Goal: Task Accomplishment & Management: Complete application form

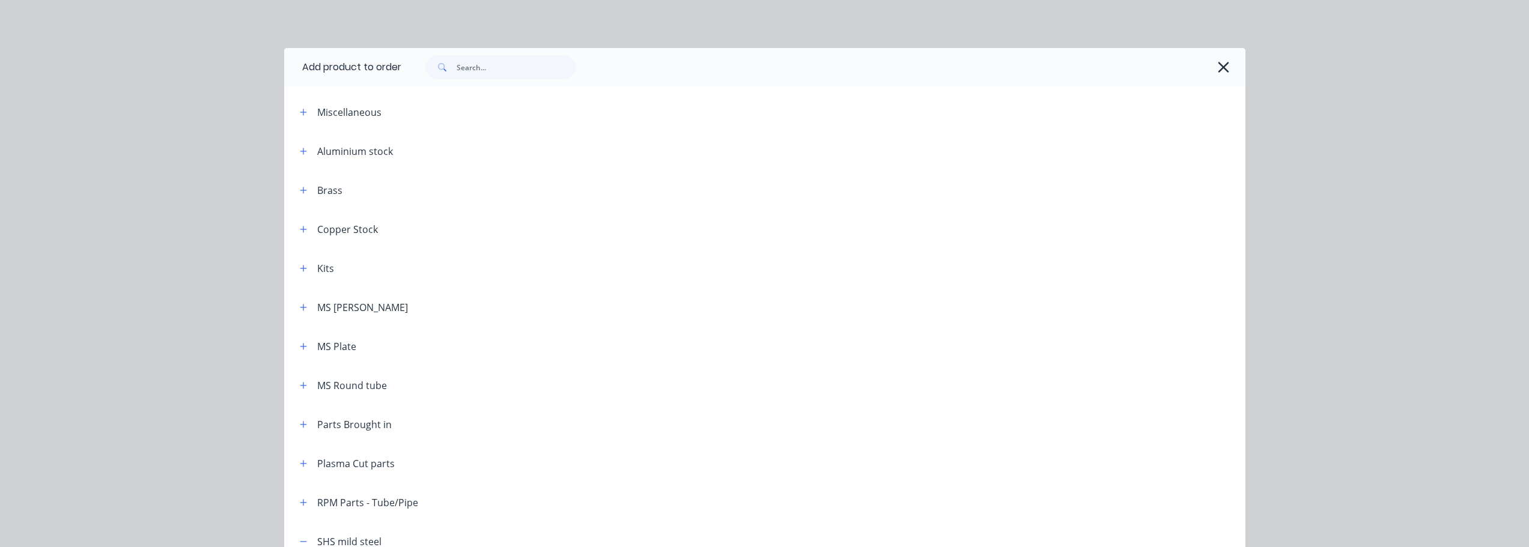
scroll to position [120, 0]
click at [1217, 67] on icon "button" at bounding box center [1223, 67] width 13 height 17
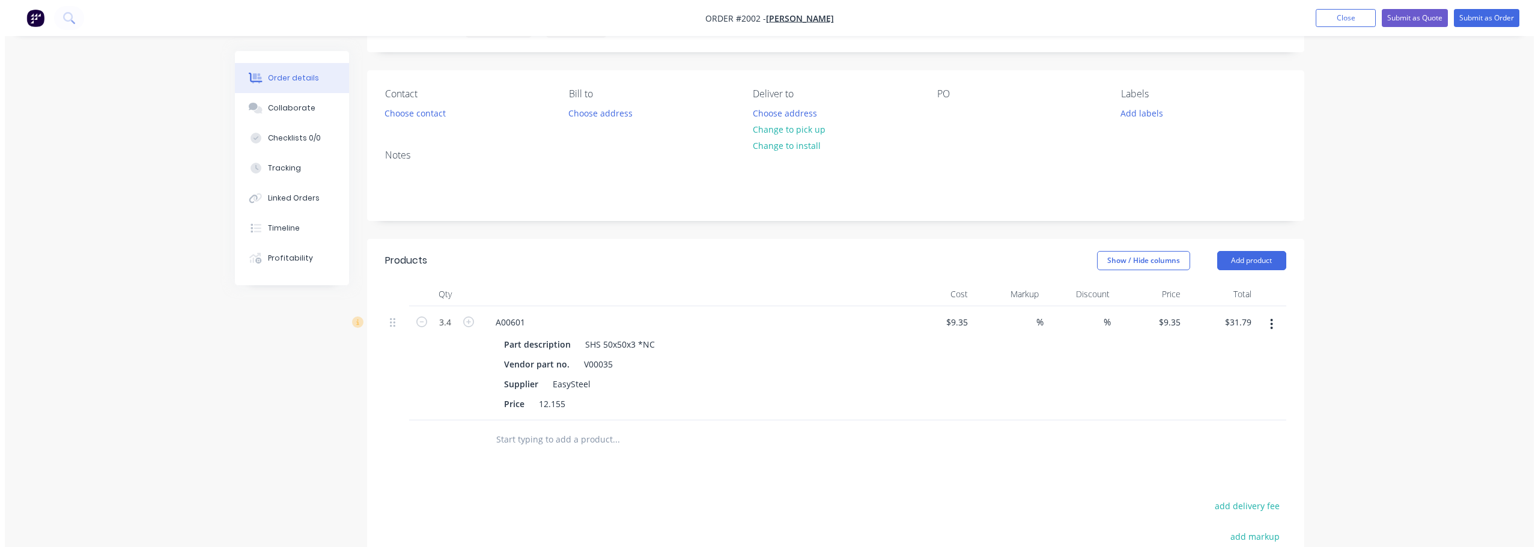
scroll to position [0, 0]
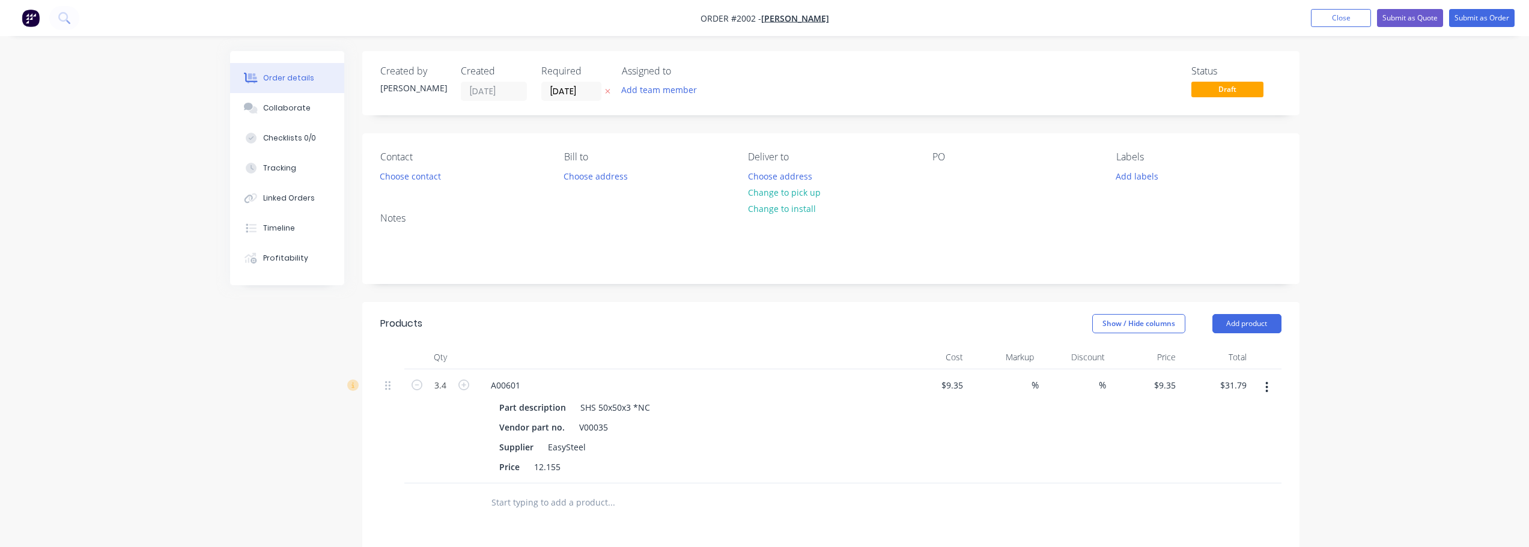
click at [1240, 89] on span "Draft" at bounding box center [1227, 89] width 72 height 15
click at [1342, 23] on button "Close" at bounding box center [1341, 18] width 60 height 18
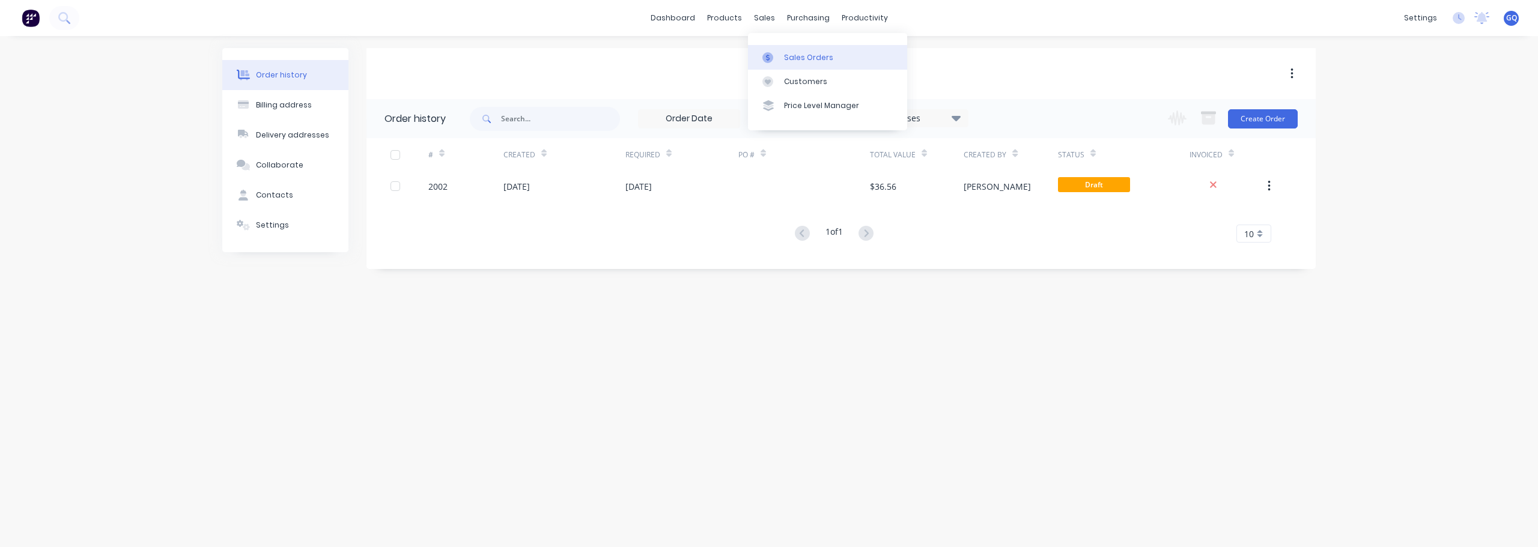
click at [792, 60] on div "Sales Orders" at bounding box center [808, 57] width 49 height 11
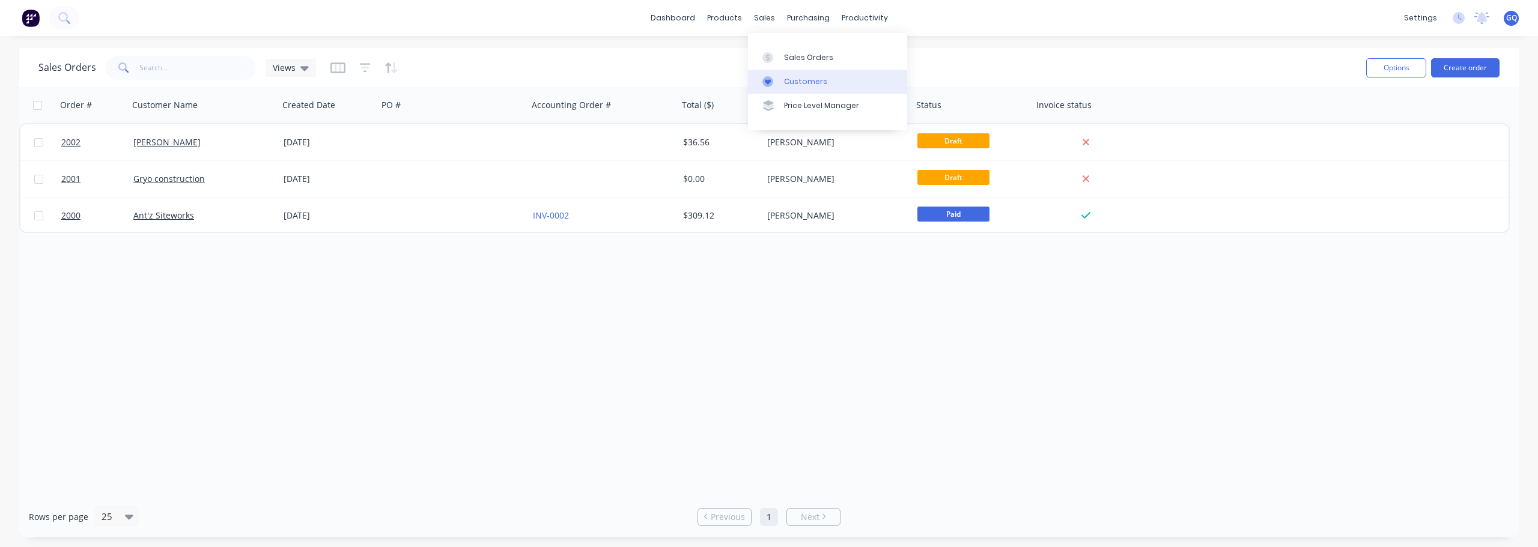
click at [801, 82] on div "Customers" at bounding box center [805, 81] width 43 height 11
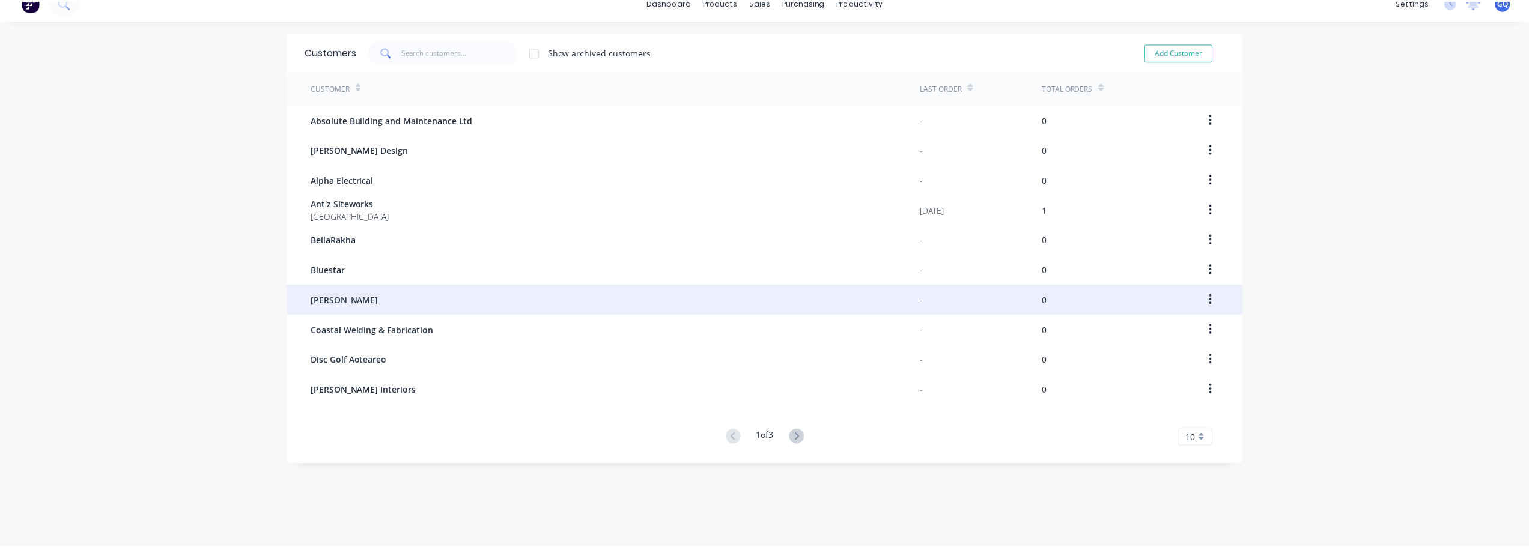
scroll to position [24, 0]
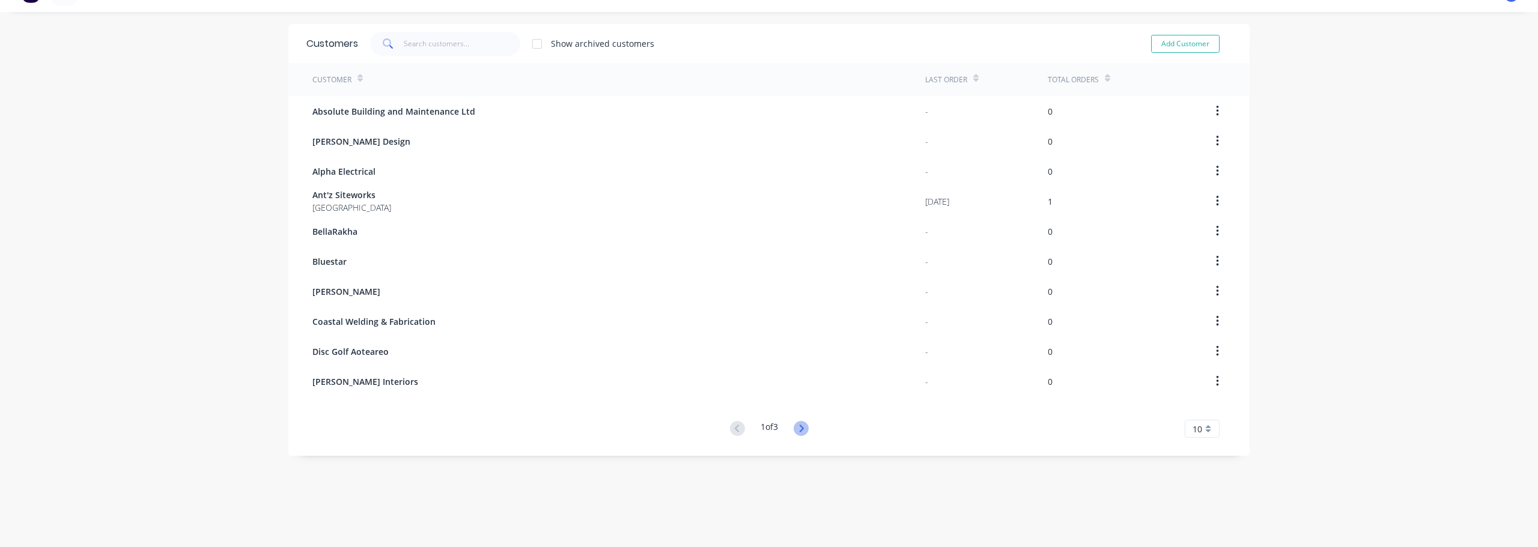
click at [796, 430] on icon at bounding box center [801, 428] width 15 height 15
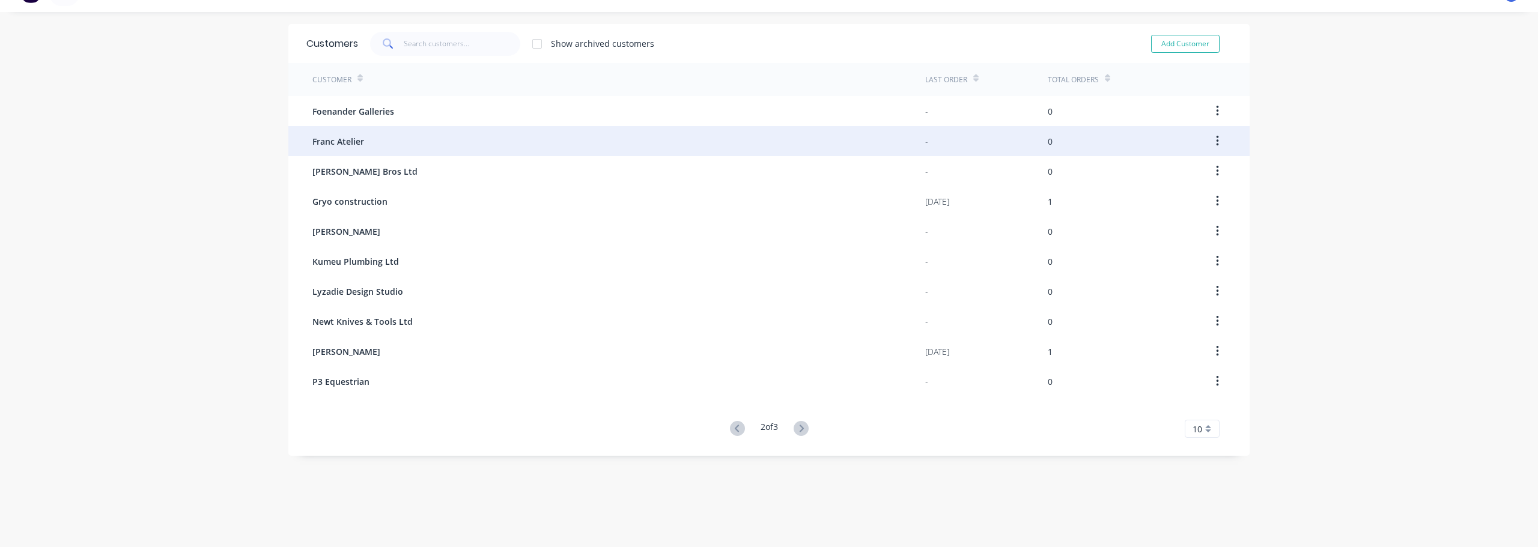
click at [359, 147] on span "Franc Atelier" at bounding box center [338, 141] width 52 height 13
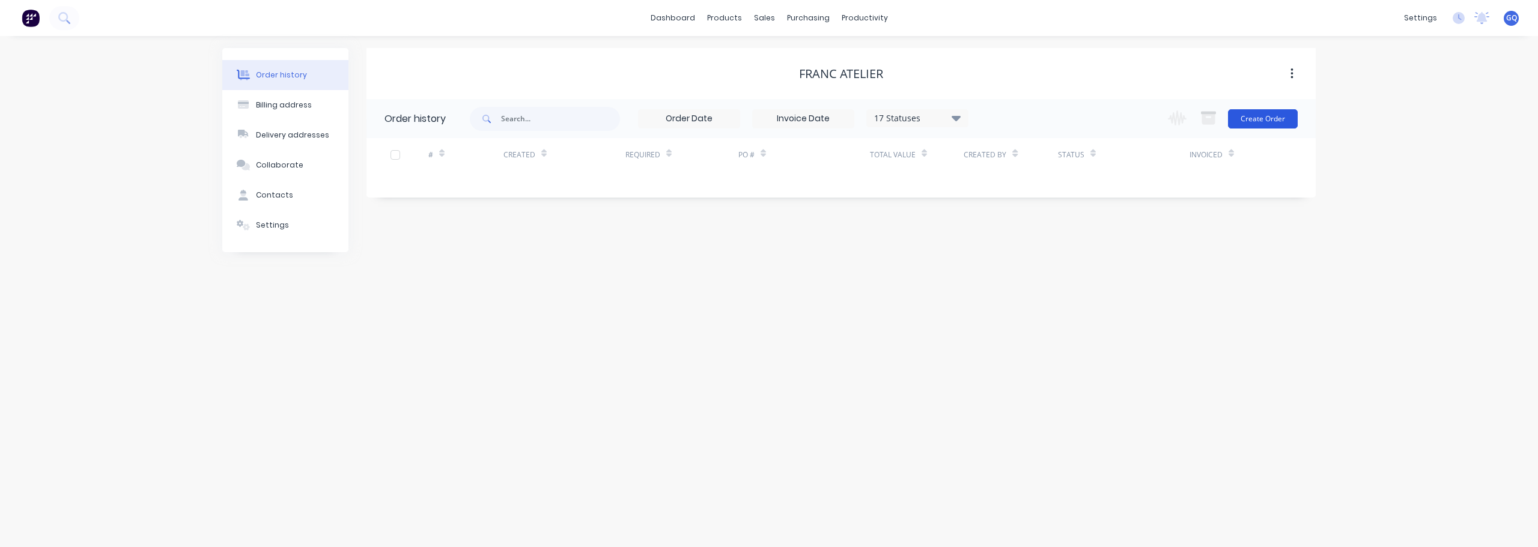
click at [1271, 123] on button "Create Order" at bounding box center [1263, 118] width 70 height 19
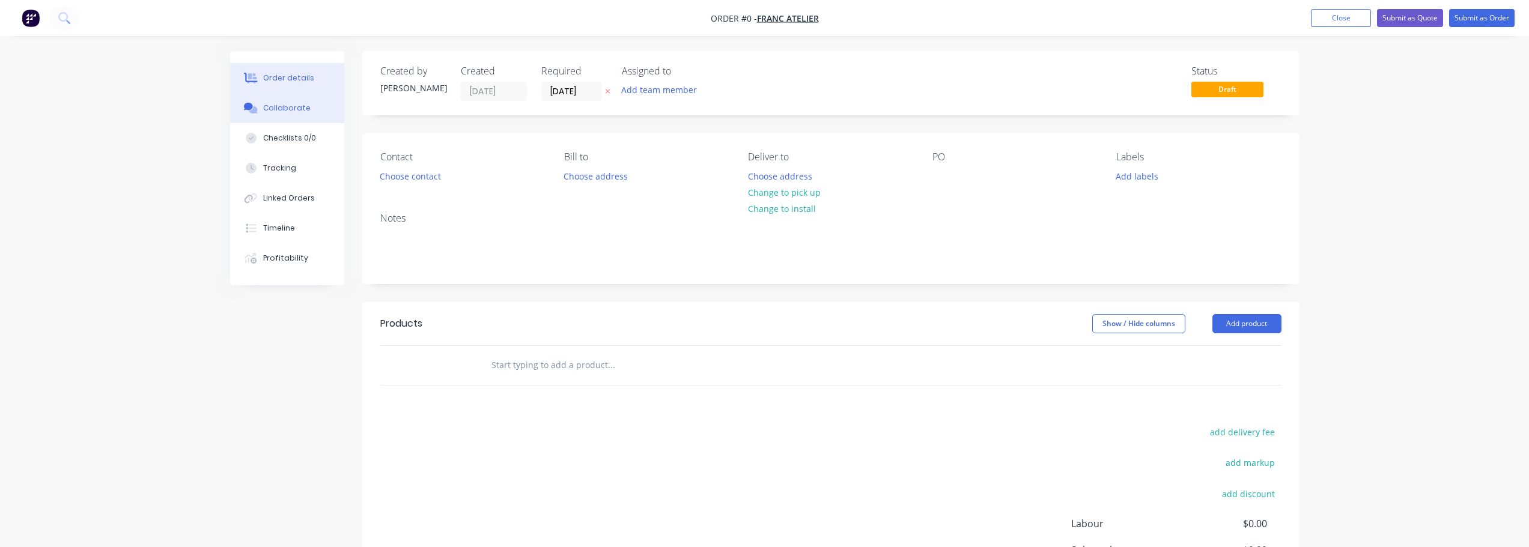
click at [305, 108] on div "Collaborate" at bounding box center [286, 108] width 47 height 11
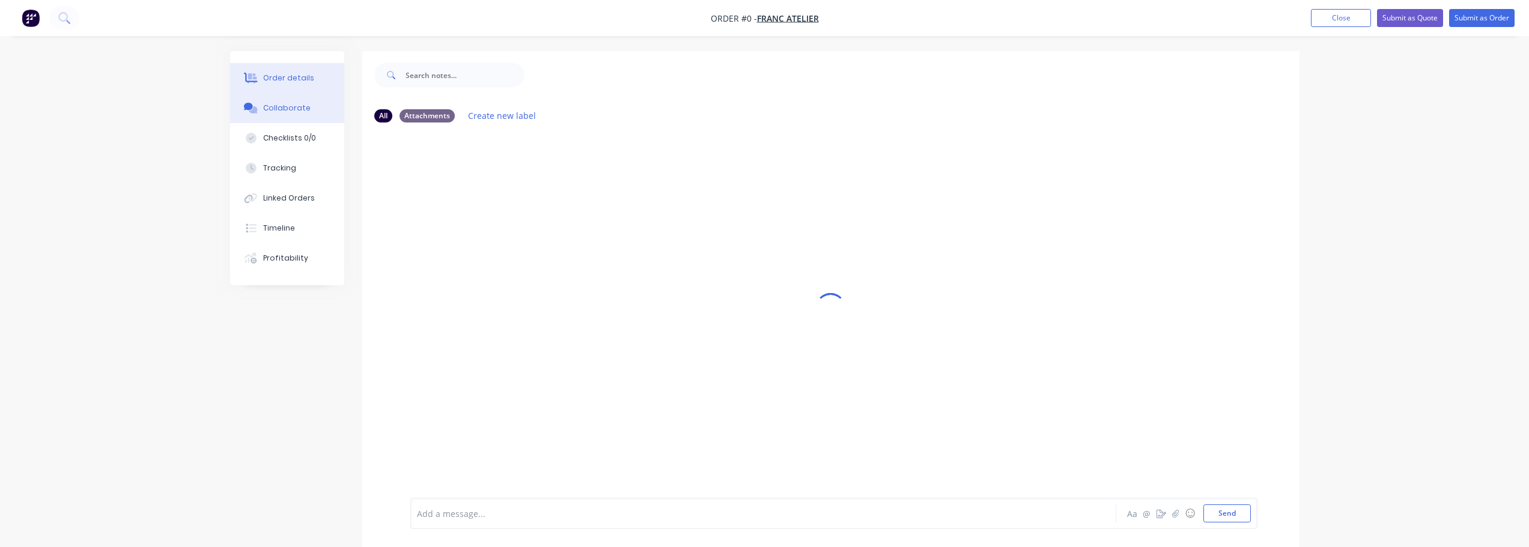
click at [296, 82] on div "Order details" at bounding box center [288, 78] width 51 height 11
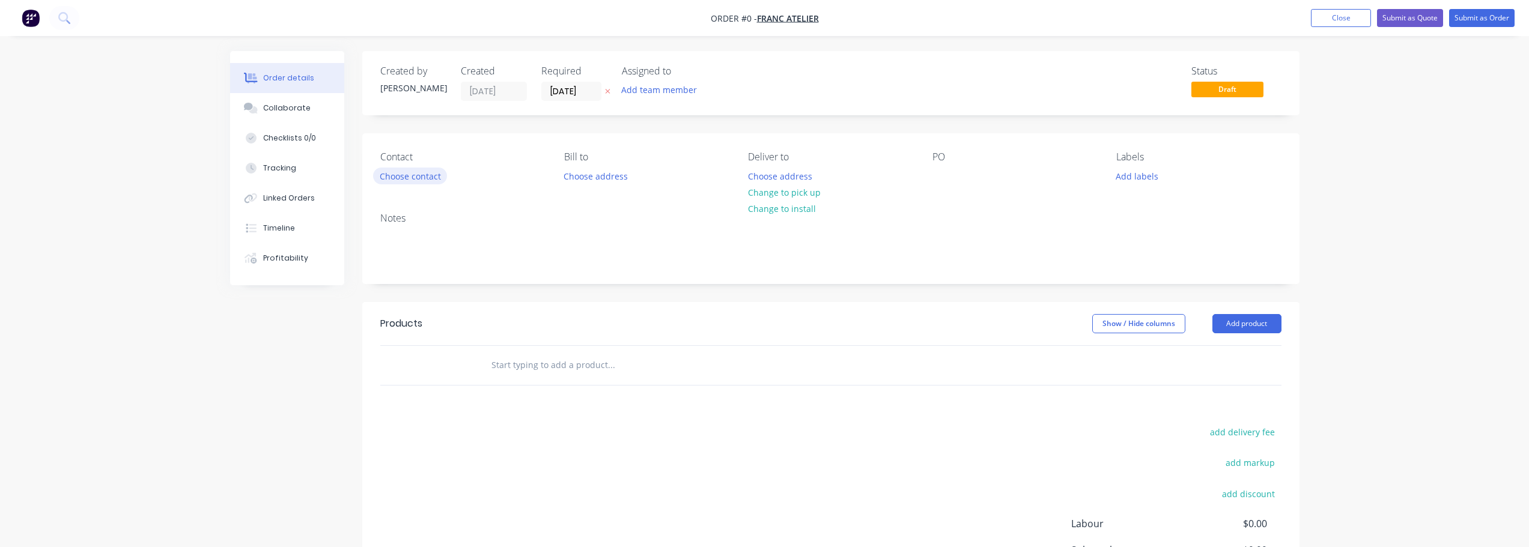
click at [401, 179] on button "Choose contact" at bounding box center [410, 176] width 74 height 16
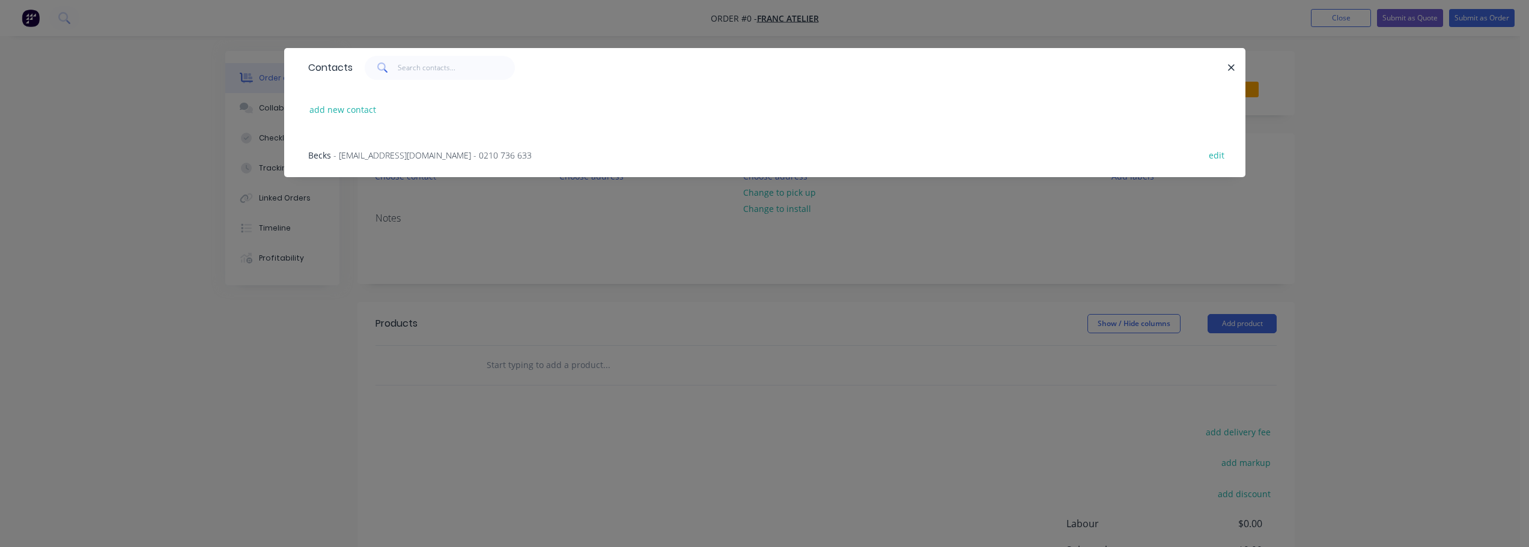
click at [364, 151] on span "- [EMAIL_ADDRESS][DOMAIN_NAME] - 0210 736 633" at bounding box center [432, 155] width 198 height 11
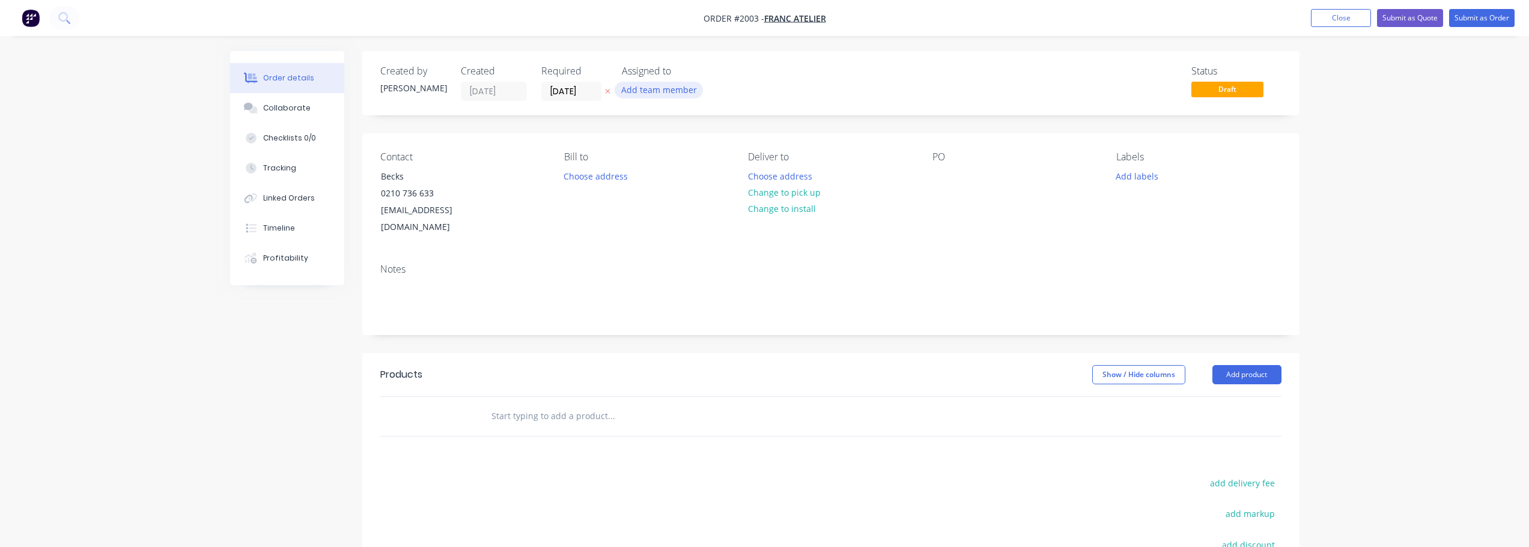
click at [634, 87] on button "Add team member" at bounding box center [659, 90] width 88 height 16
click at [666, 152] on div "[PERSON_NAME] (You)" at bounding box center [724, 157] width 130 height 13
click at [864, 106] on div "Created by [PERSON_NAME] Created [DATE] Required [DATE] Assigned to GQ Status D…" at bounding box center [830, 83] width 937 height 64
click at [734, 397] on div at bounding box center [692, 416] width 433 height 39
click at [675, 404] on input "text" at bounding box center [611, 416] width 240 height 24
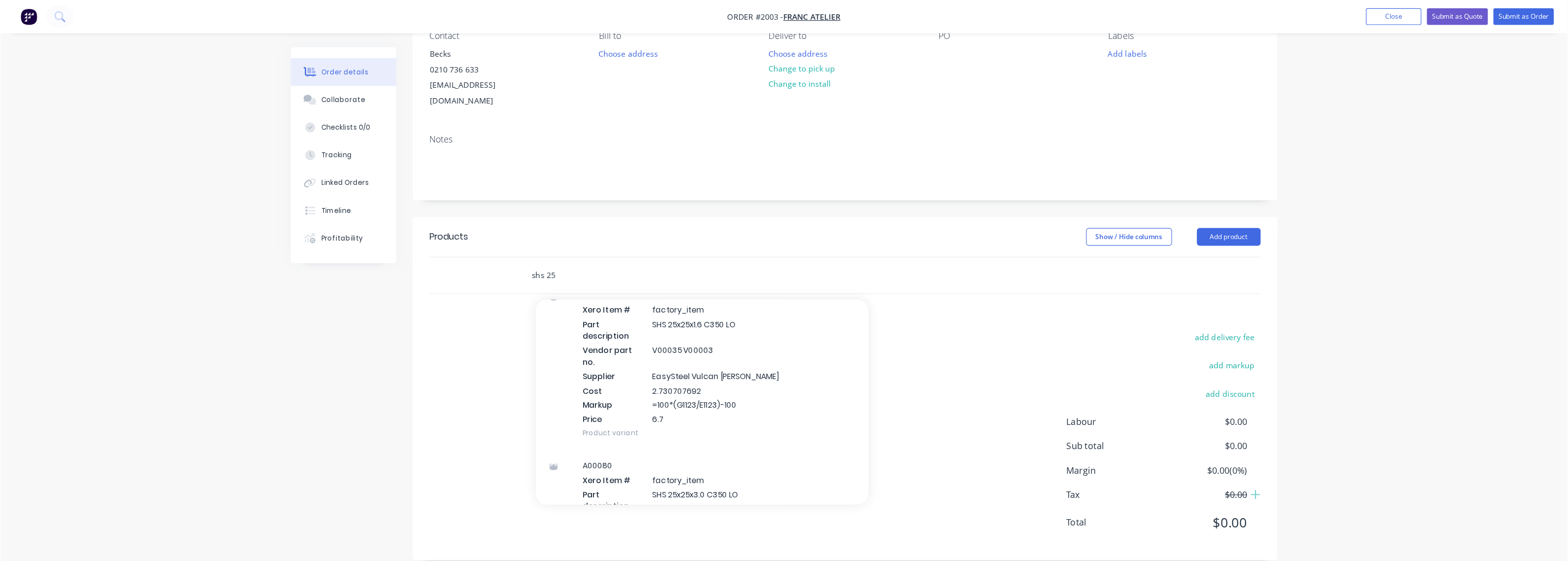
scroll to position [49, 0]
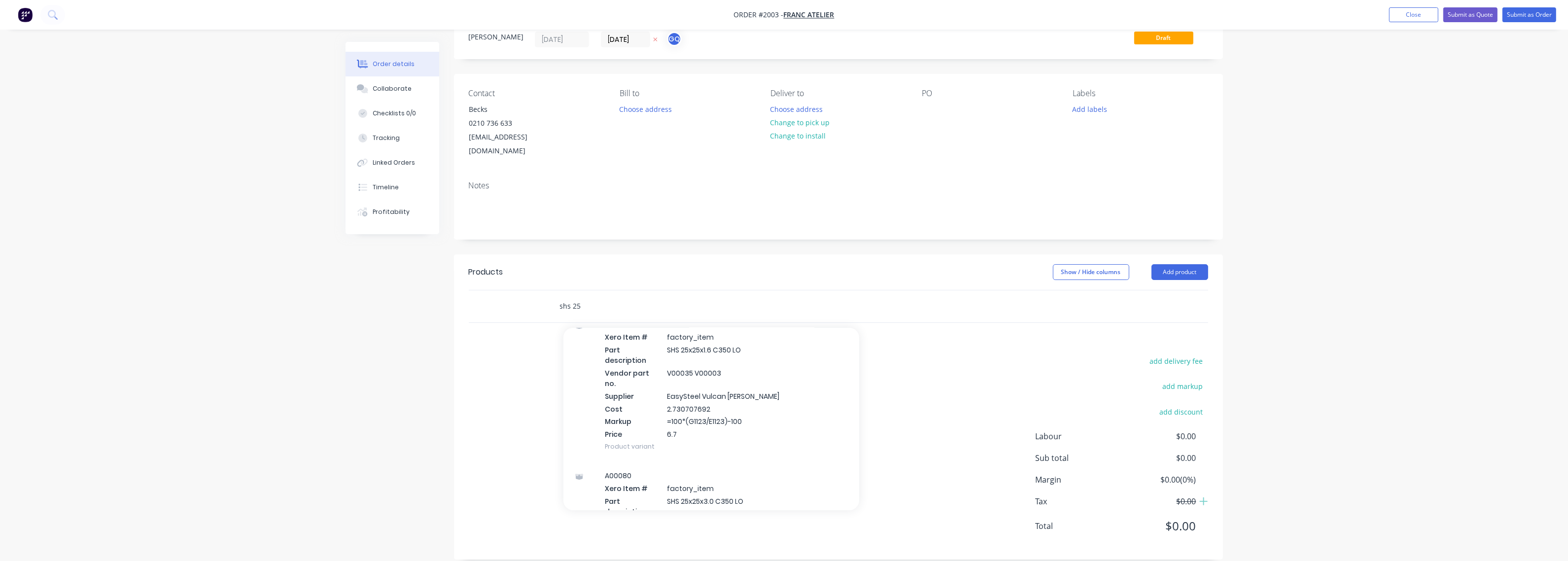
type input "shs 25"
drag, startPoint x: 1002, startPoint y: 2, endPoint x: 339, endPoint y: 381, distance: 763.7
click at [339, 381] on div "Order details Collaborate Checklists 0/0 Tracking Linked Orders Timeline Profit…" at bounding box center [784, 290] width 898 height 568
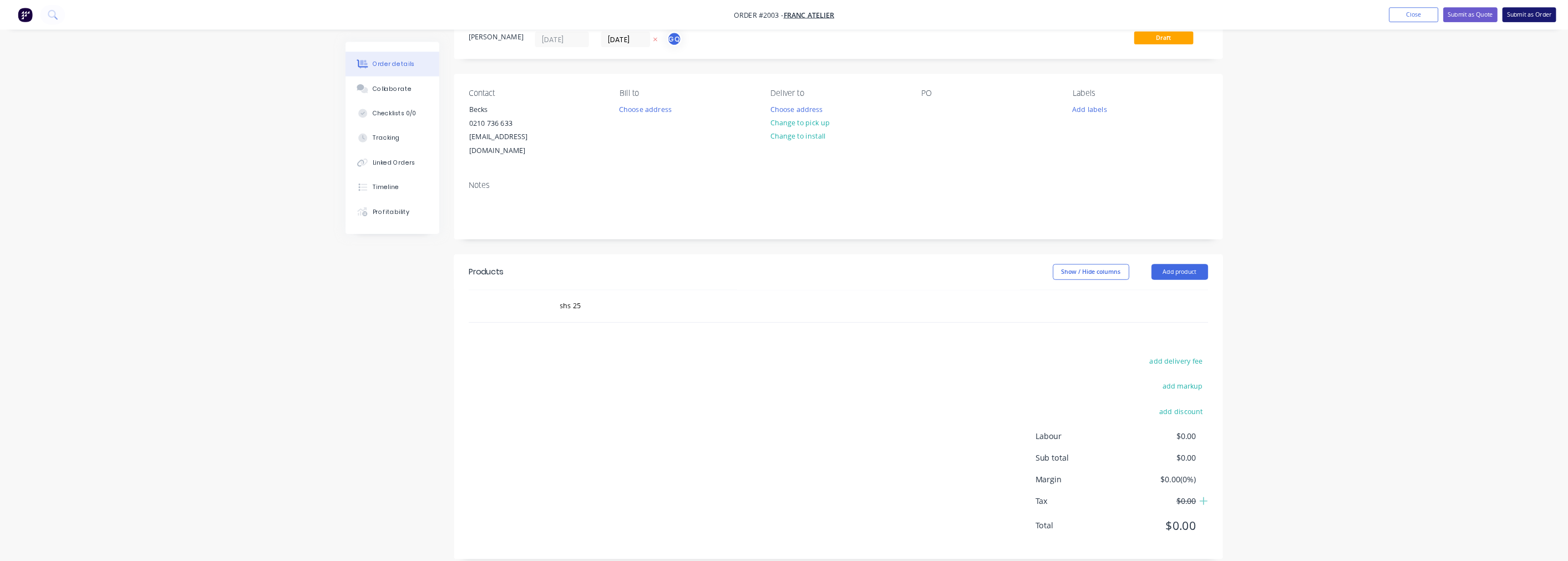
scroll to position [40, 0]
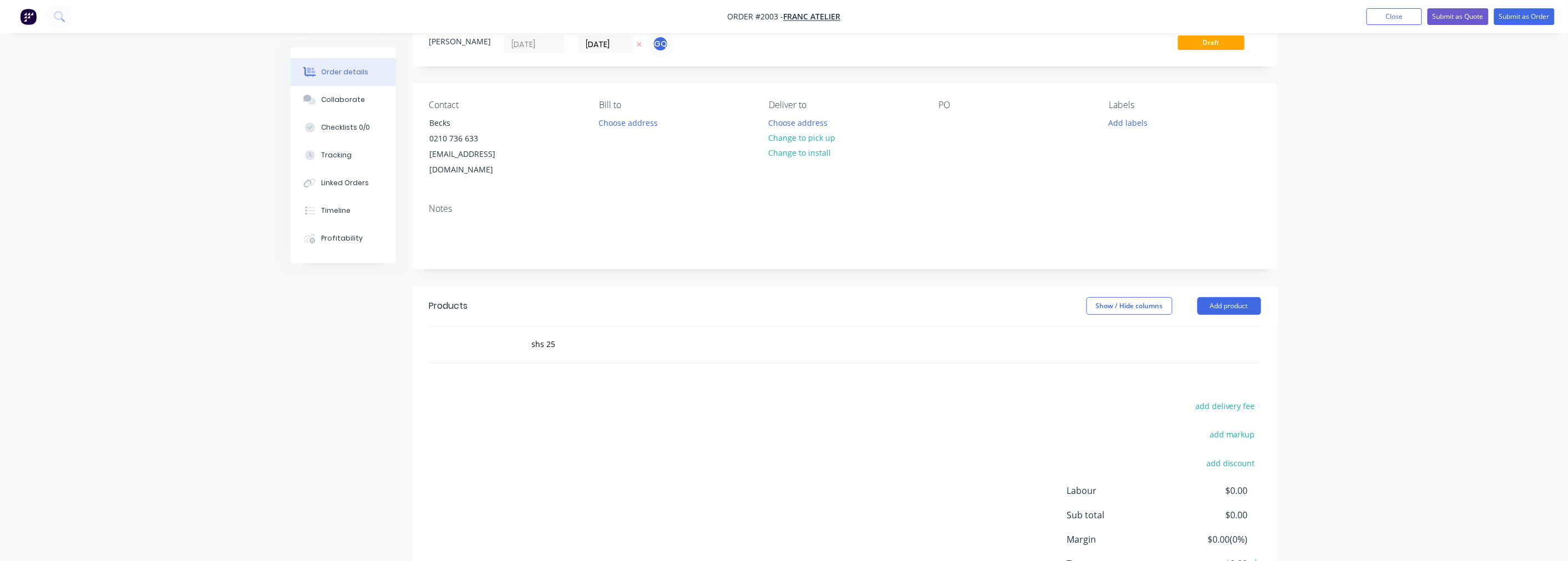
drag, startPoint x: 1720, startPoint y: 8, endPoint x: 315, endPoint y: 326, distance: 1440.5
click at [315, 326] on div "Created by [PERSON_NAME] Created [DATE] Required [DATE] Assigned to GQ Status D…" at bounding box center [784, 327] width 987 height 639
click at [555, 333] on input "shs 25" at bounding box center [642, 344] width 221 height 22
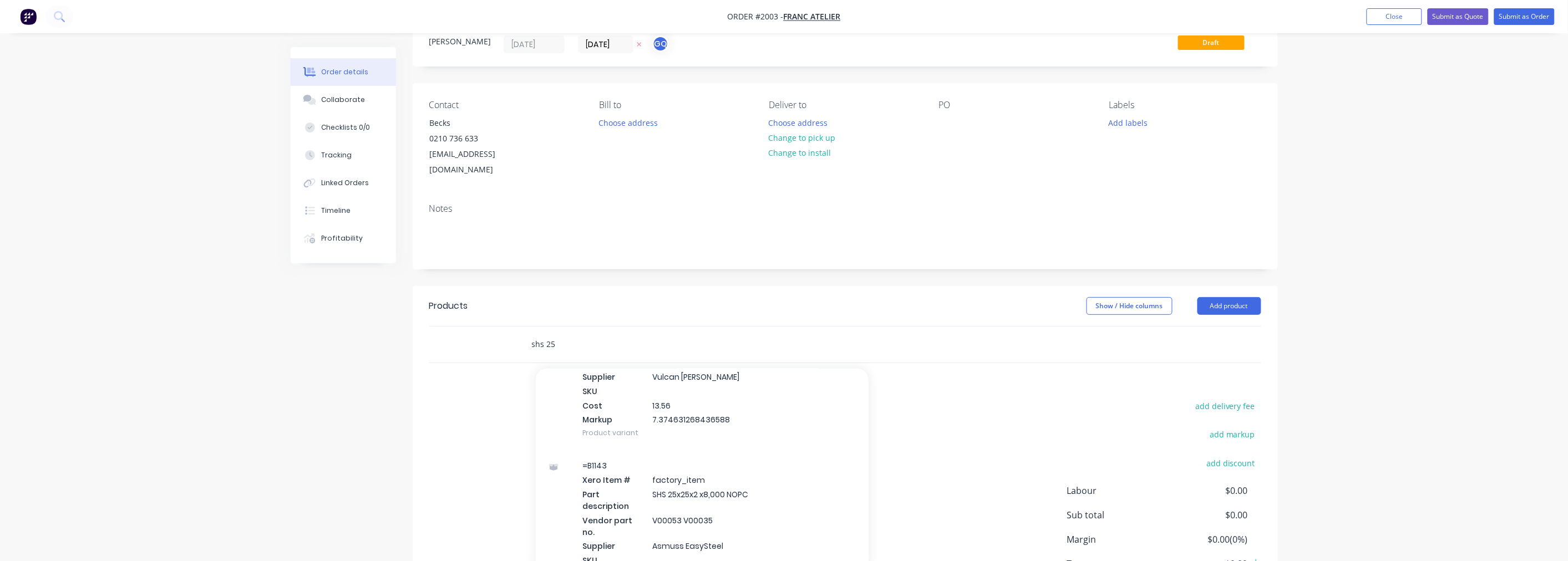
scroll to position [924, 0]
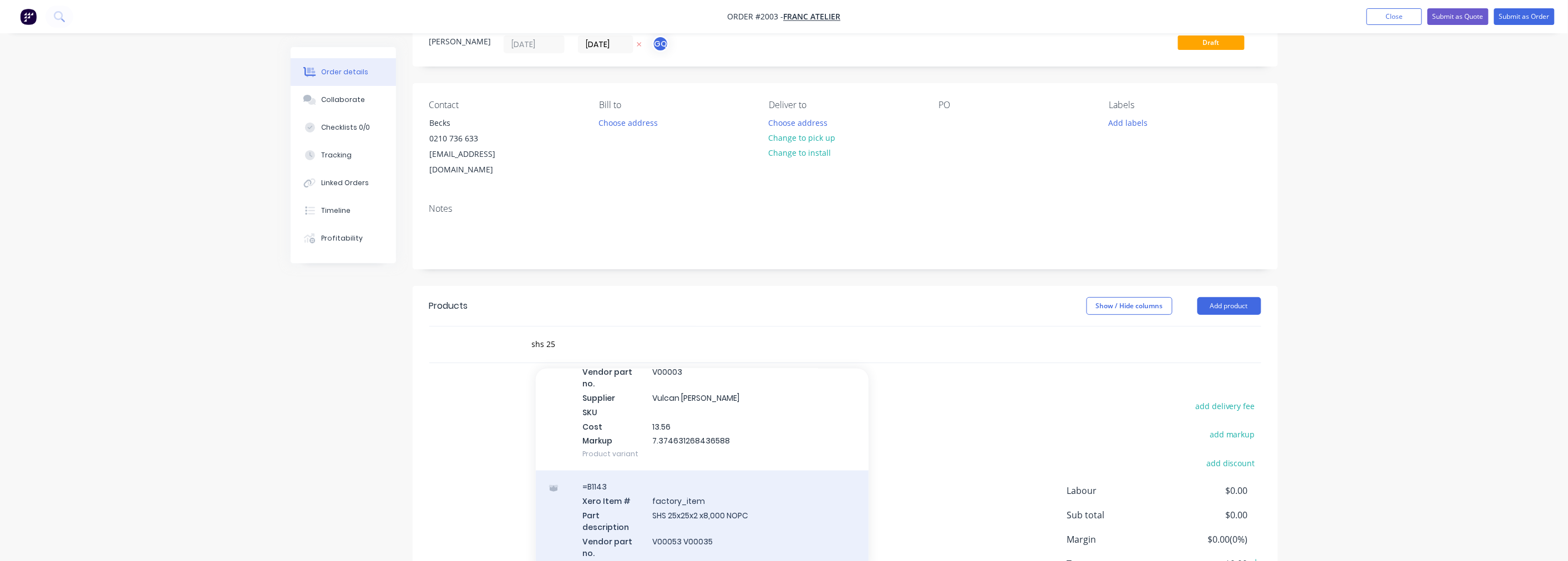
click at [717, 471] on div "=B1143 Xero Item # factory_item Part description SHS 25x25x2 x8,000 NOPC Vendor…" at bounding box center [701, 555] width 333 height 170
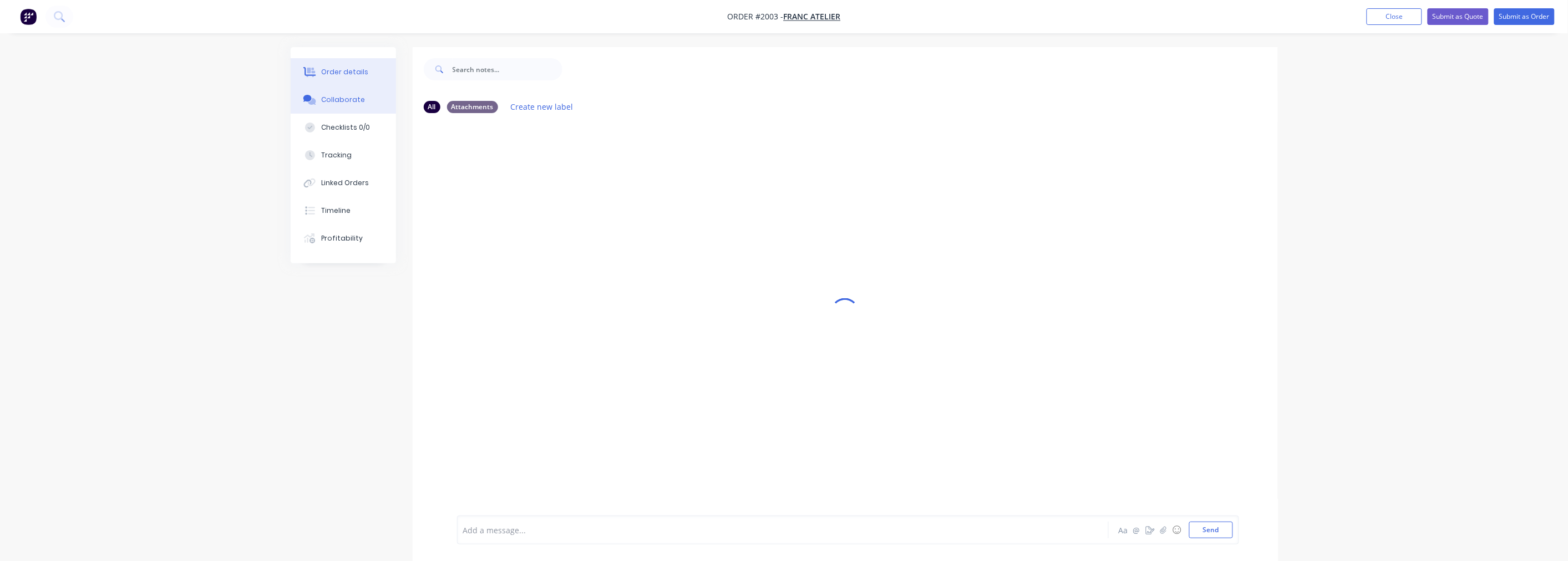
click at [341, 75] on div "Order details" at bounding box center [344, 72] width 47 height 10
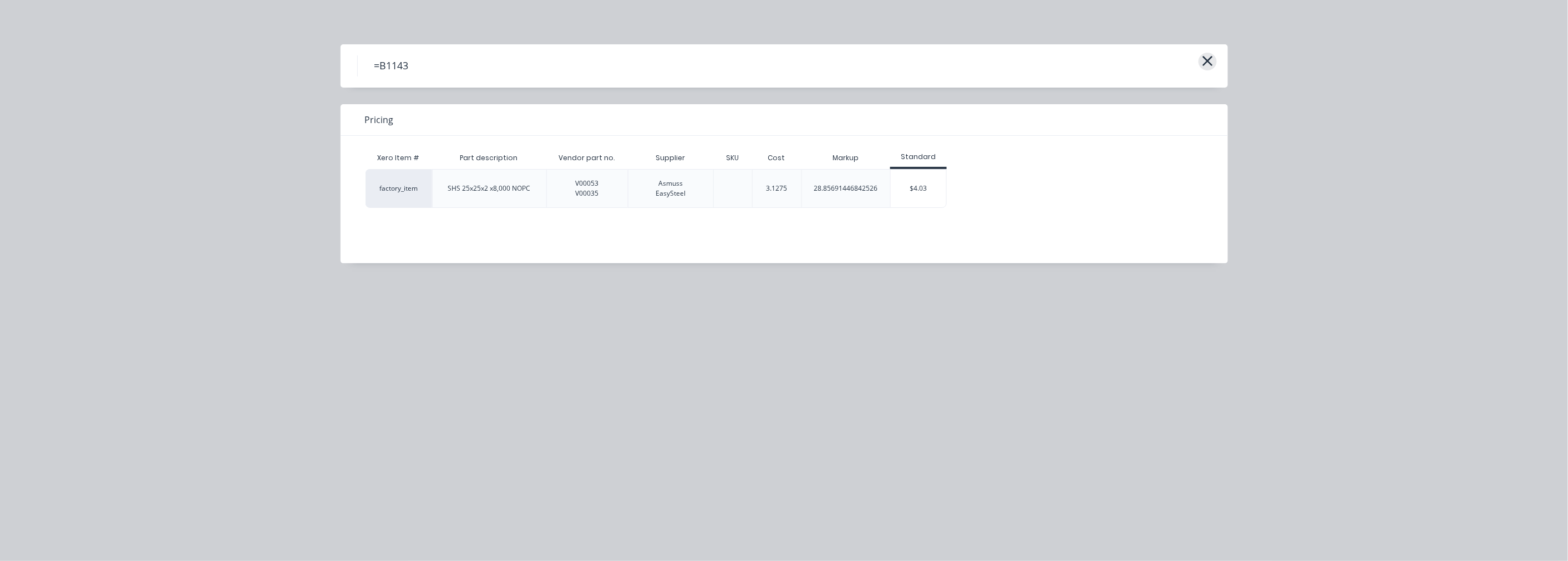
click at [1206, 60] on icon "button" at bounding box center [1207, 61] width 10 height 10
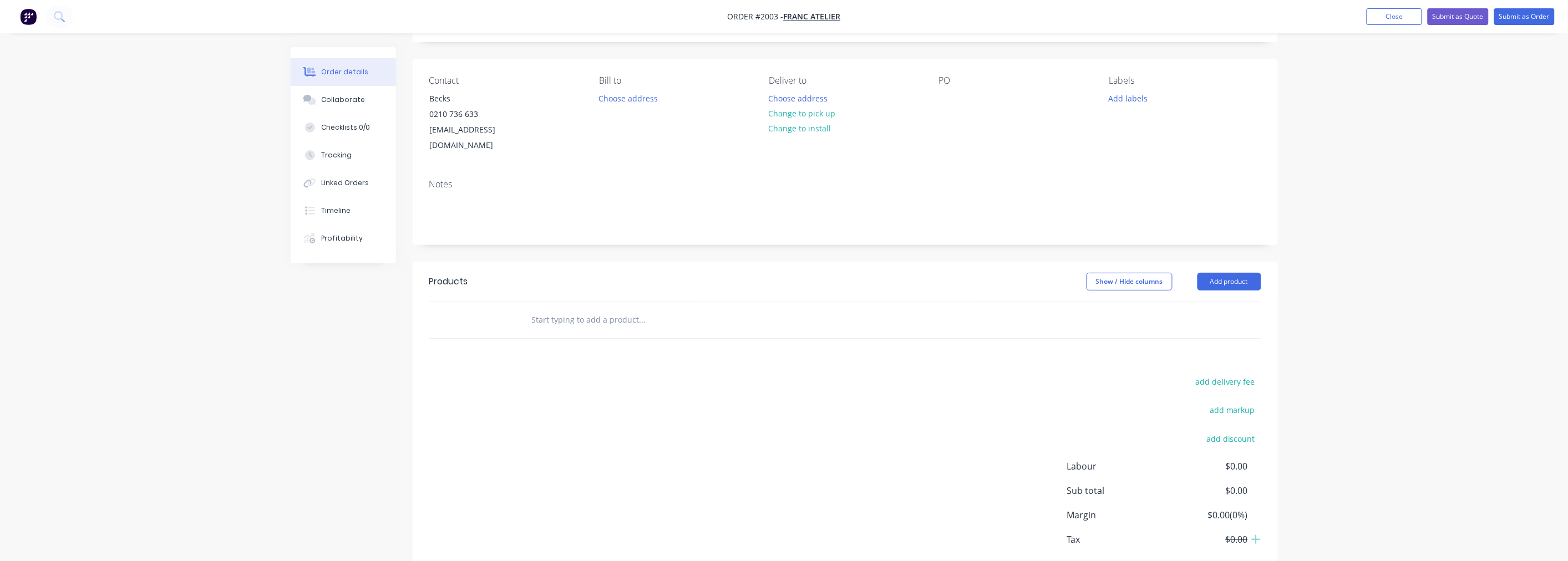
scroll to position [109, 0]
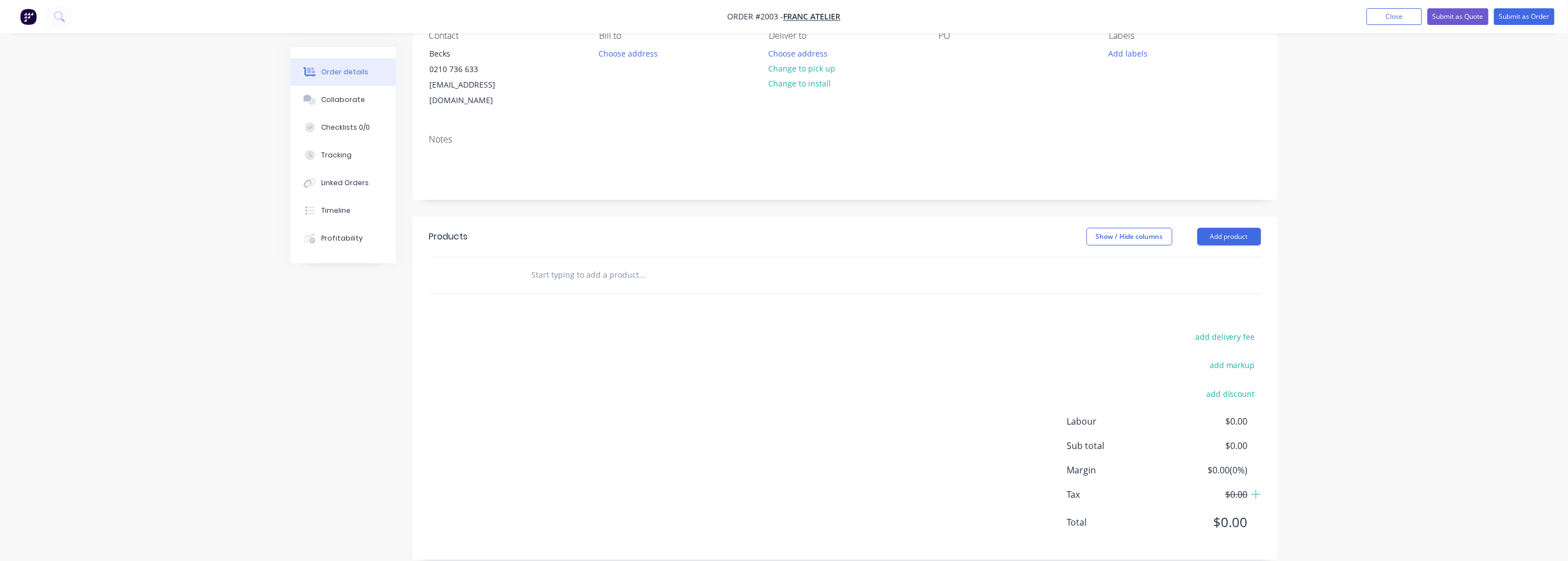
click at [612, 264] on input "text" at bounding box center [642, 275] width 221 height 22
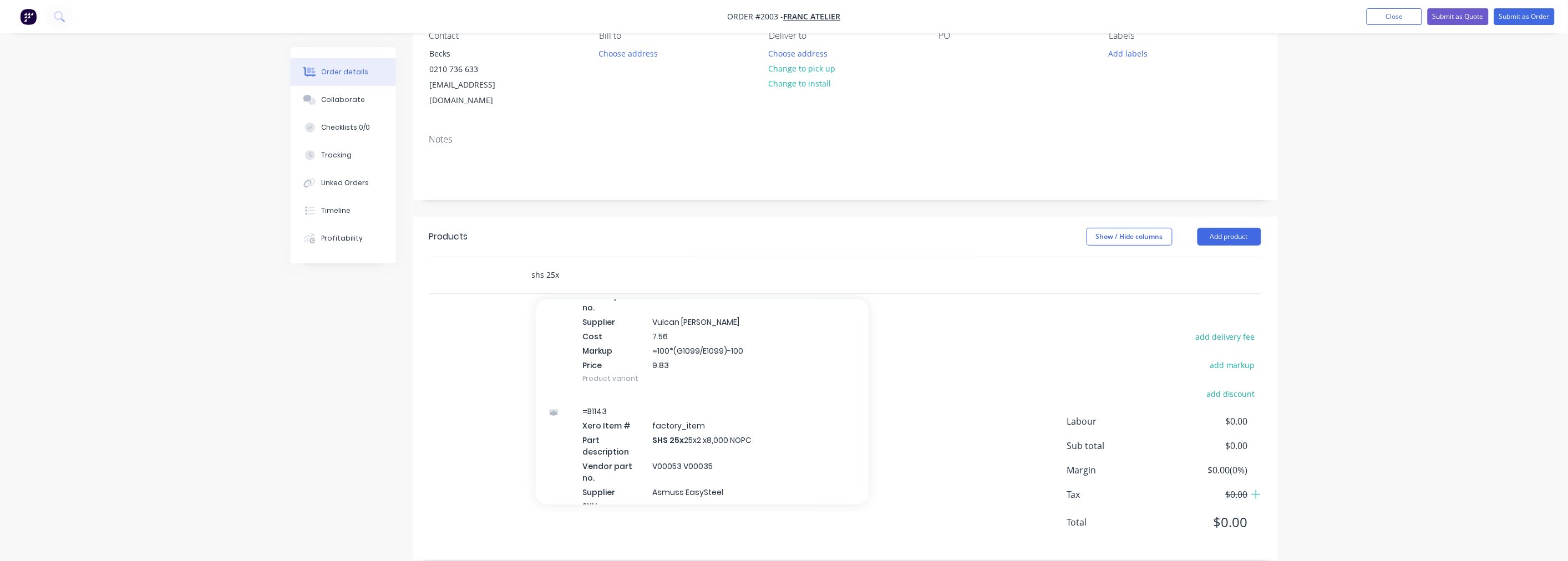
scroll to position [307, 0]
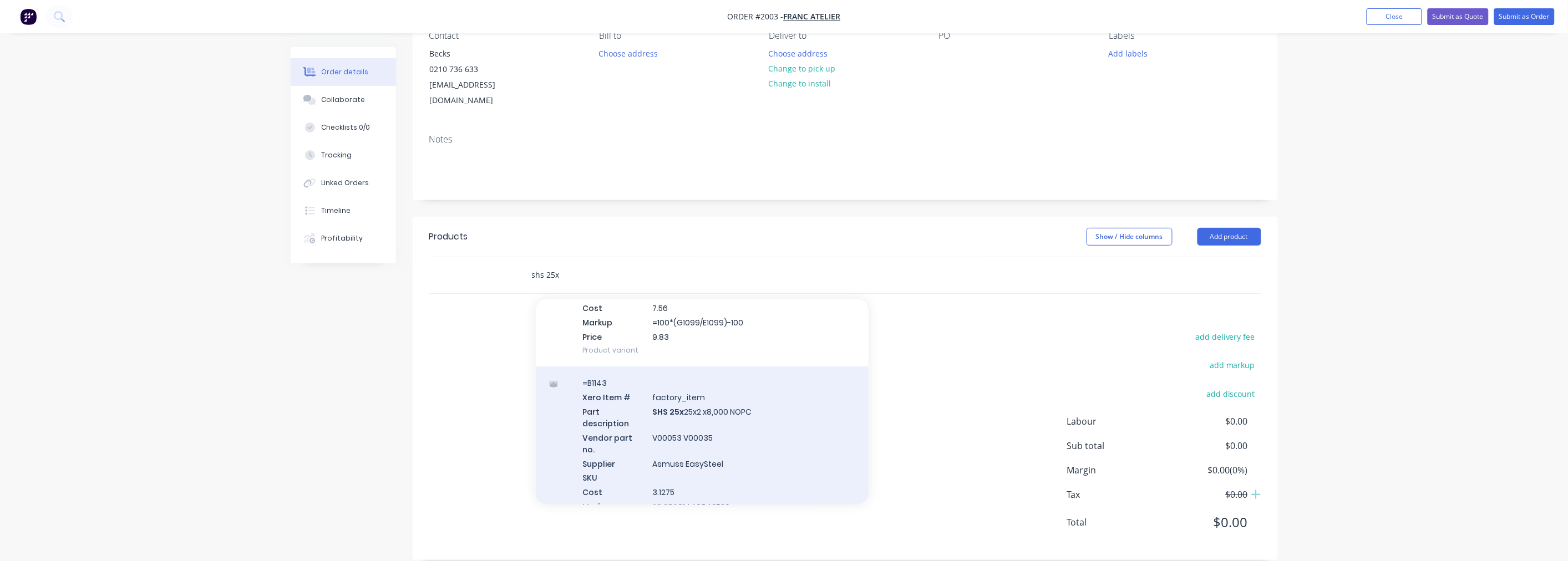
type input "shs 25x"
click at [558, 452] on div "=B1143 Xero Item # factory_item Part description SHS 25x 25x2 x8,000 NOPC Vendo…" at bounding box center [701, 451] width 333 height 170
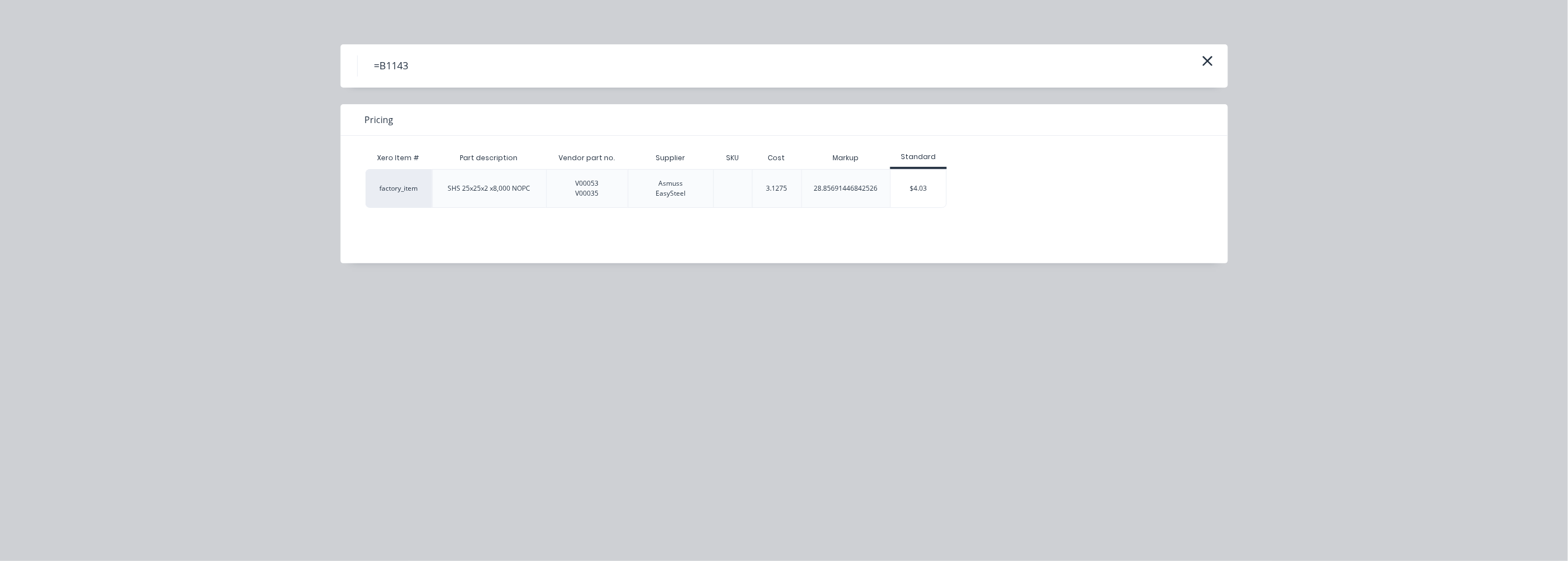
click at [673, 194] on div "Asmuss EasySteel" at bounding box center [671, 188] width 30 height 20
click at [1212, 63] on icon "button" at bounding box center [1207, 61] width 12 height 16
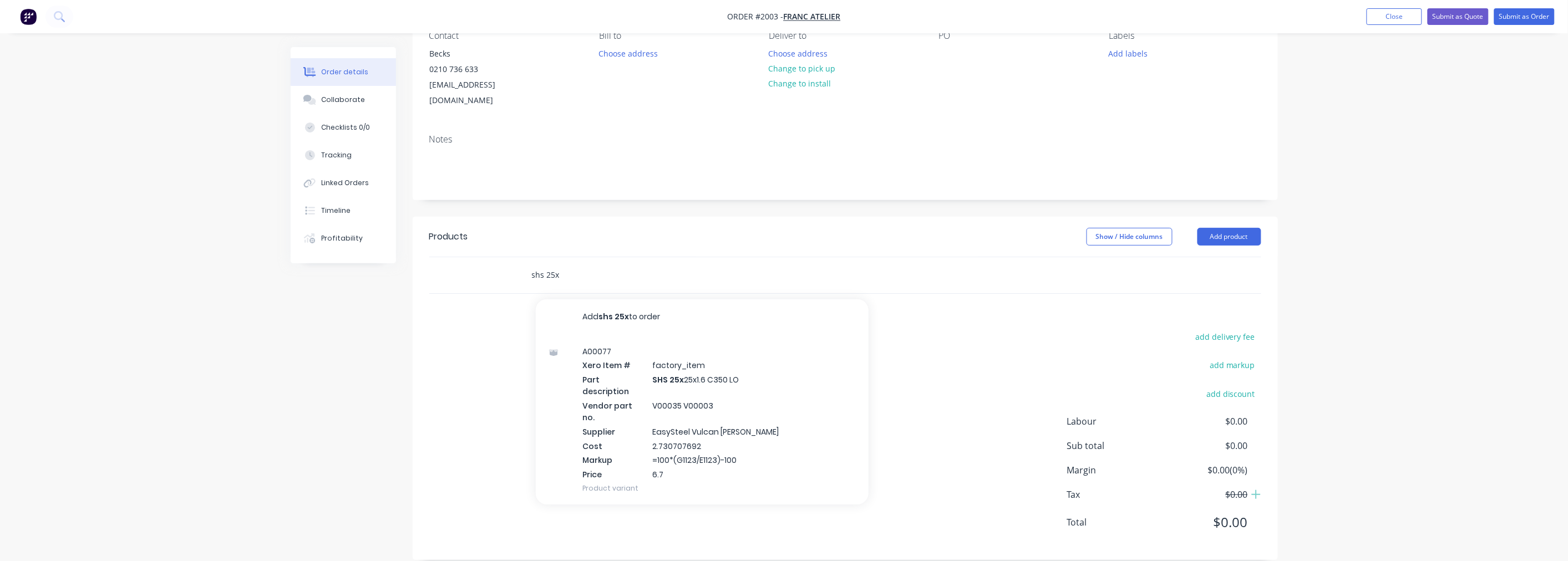
drag, startPoint x: 579, startPoint y: 261, endPoint x: 525, endPoint y: 257, distance: 54.1
click at [525, 264] on div "shs 25x Add shs 25x to order A00077 Xero Item # factory_item Part description S…" at bounding box center [688, 275] width 333 height 22
